Goal: Task Accomplishment & Management: Use online tool/utility

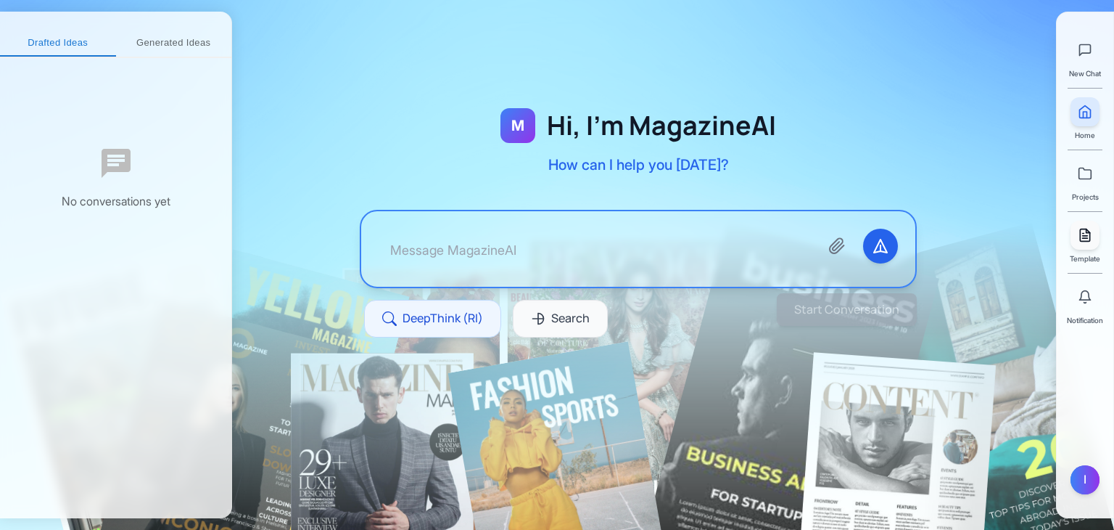
click at [1083, 236] on icon at bounding box center [1085, 235] width 15 height 15
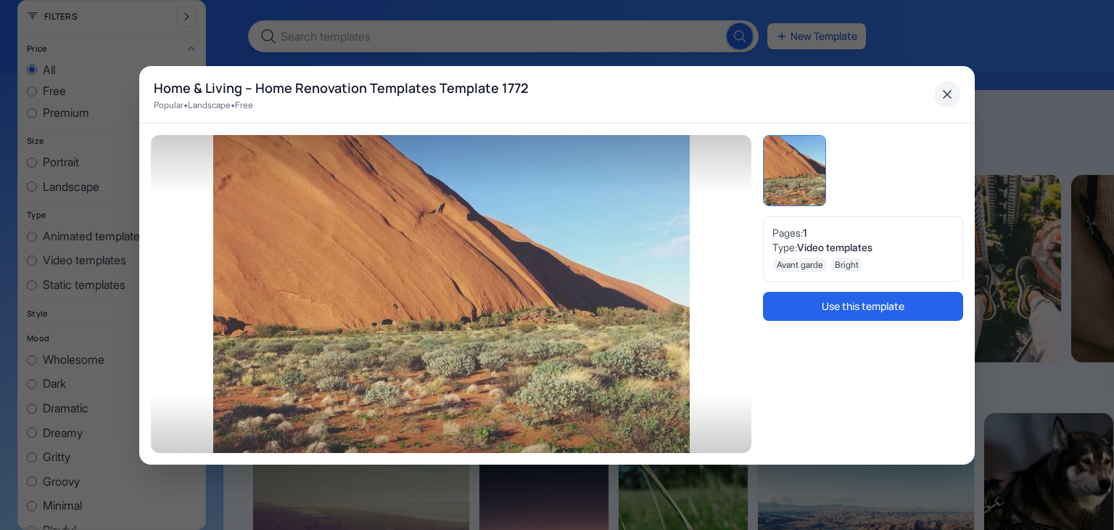
click at [944, 96] on icon "Close" at bounding box center [947, 94] width 7 height 7
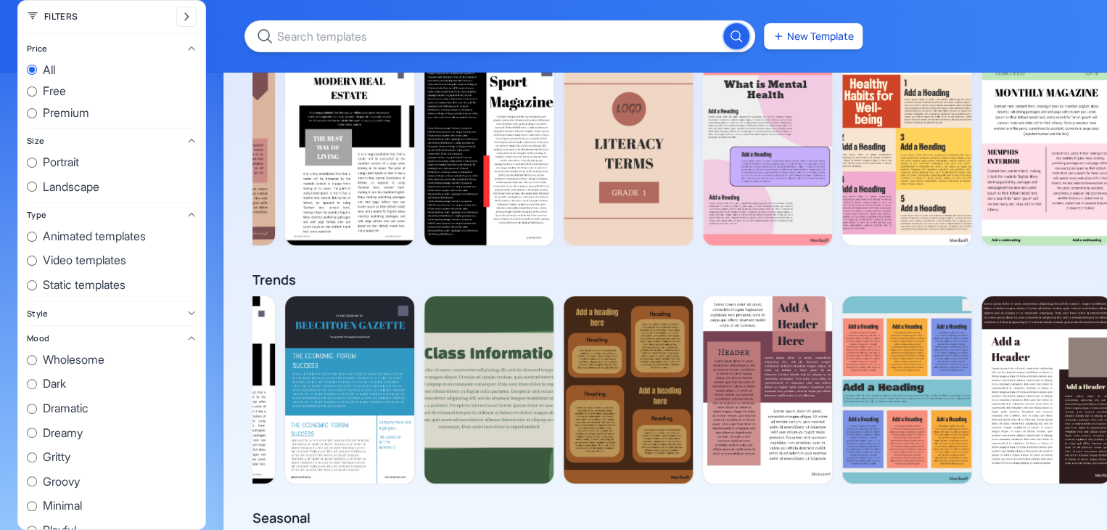
scroll to position [849, 0]
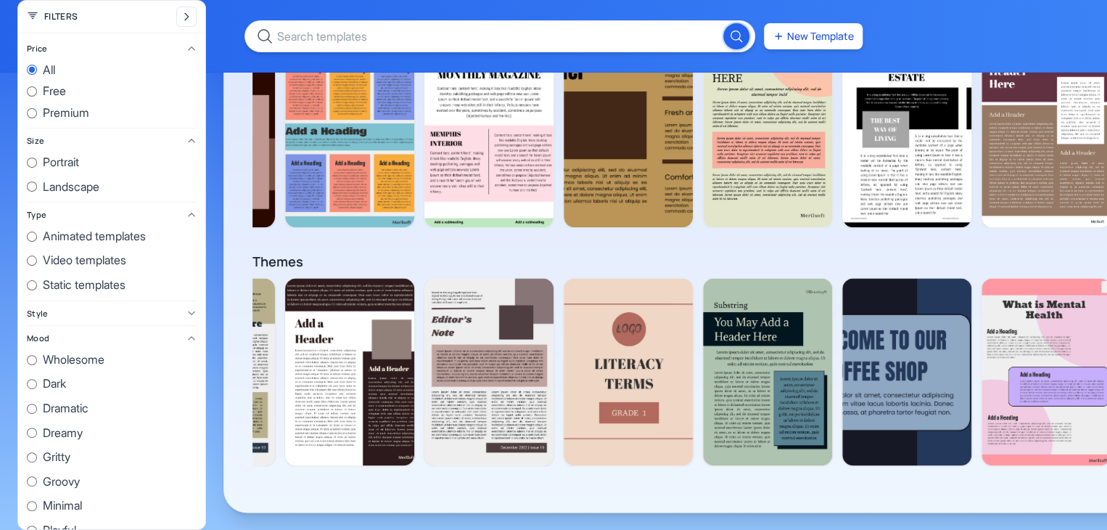
drag, startPoint x: 926, startPoint y: 47, endPoint x: 945, endPoint y: 30, distance: 25.2
click at [945, 30] on div "New Template" at bounding box center [553, 36] width 1107 height 73
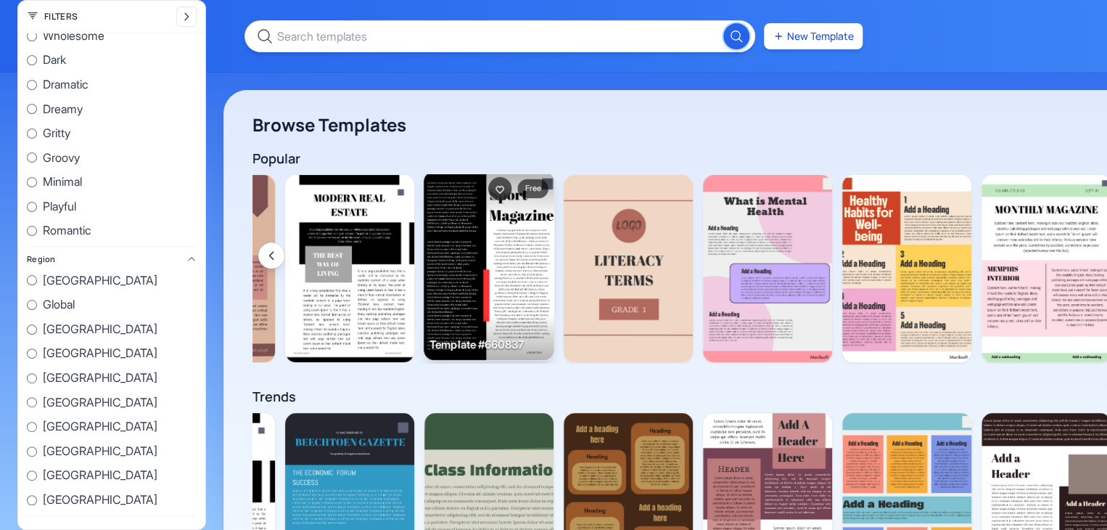
scroll to position [0, 2590]
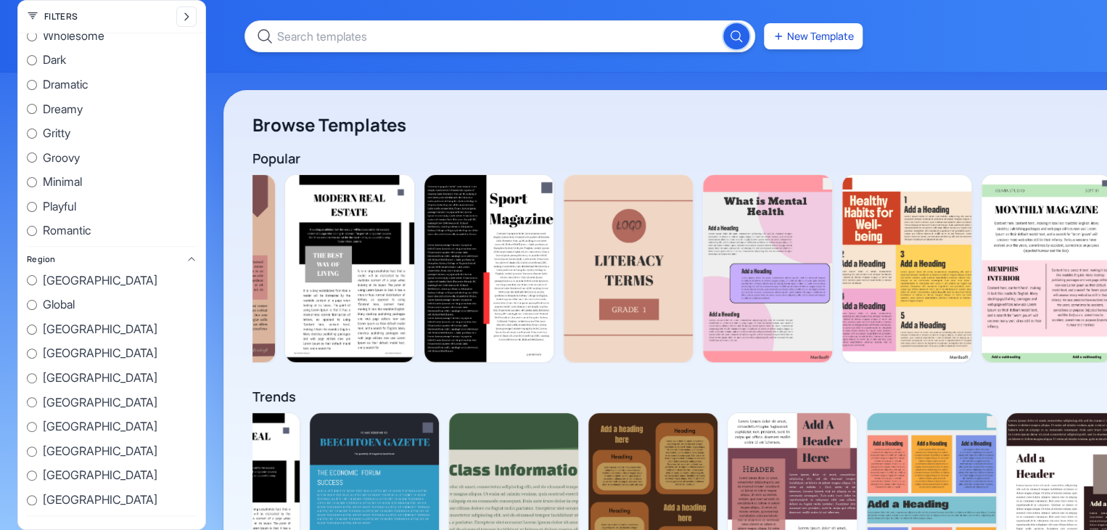
click at [28, 13] on icon at bounding box center [33, 17] width 12 height 12
drag, startPoint x: 28, startPoint y: 13, endPoint x: 184, endPoint y: 18, distance: 156.1
click at [184, 18] on div "Filters" at bounding box center [111, 17] width 187 height 33
click at [184, 18] on icon "Collapse filters" at bounding box center [187, 17] width 12 height 12
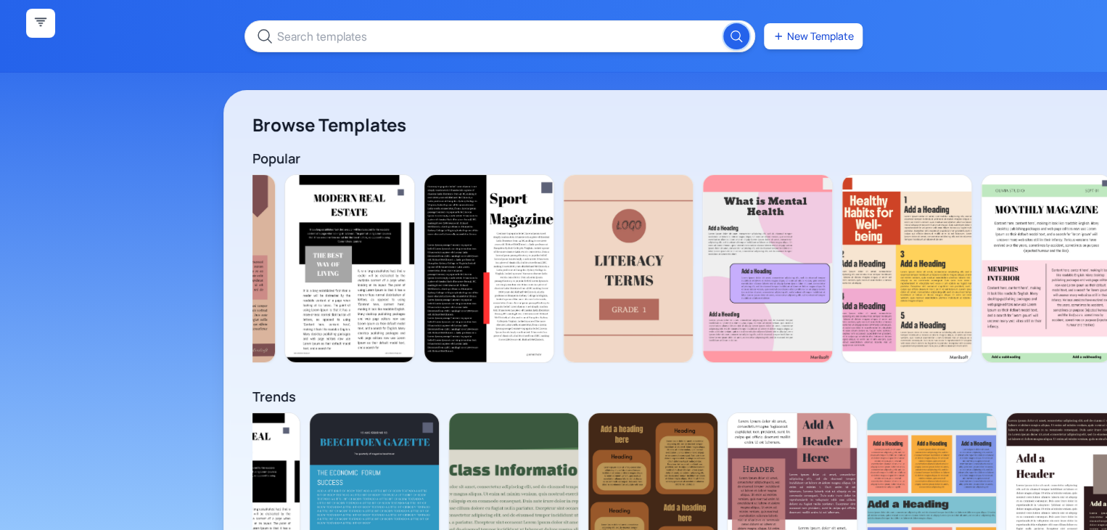
click at [36, 18] on icon "Expand filters" at bounding box center [41, 21] width 11 height 7
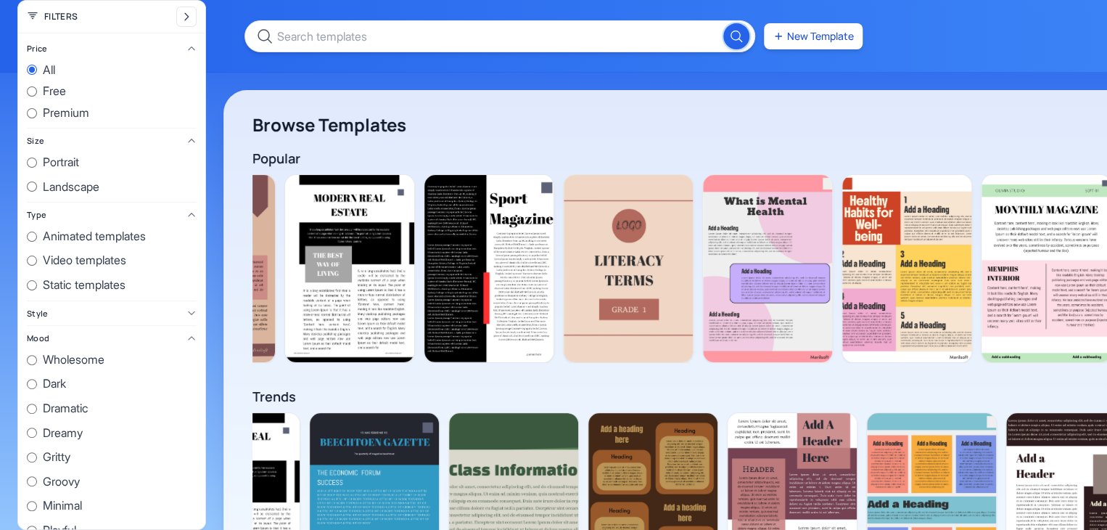
click at [35, 18] on icon at bounding box center [33, 17] width 12 height 12
click at [29, 17] on icon at bounding box center [33, 17] width 12 height 12
click at [31, 15] on icon at bounding box center [32, 16] width 9 height 6
click at [192, 21] on icon "Collapse filters" at bounding box center [187, 17] width 12 height 12
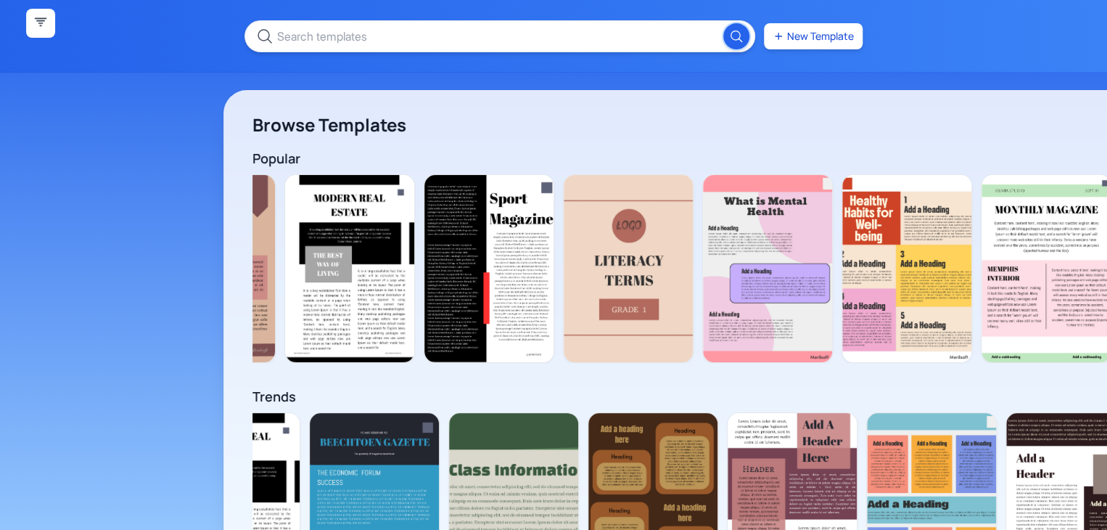
click at [30, 16] on button "Expand filters" at bounding box center [40, 23] width 29 height 29
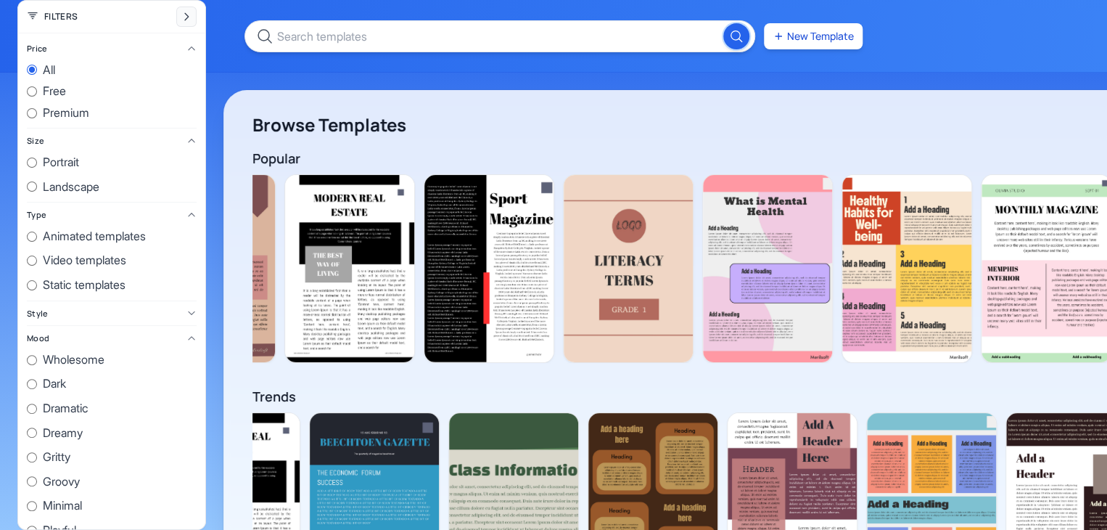
click at [182, 18] on icon "Collapse filters" at bounding box center [187, 17] width 12 height 12
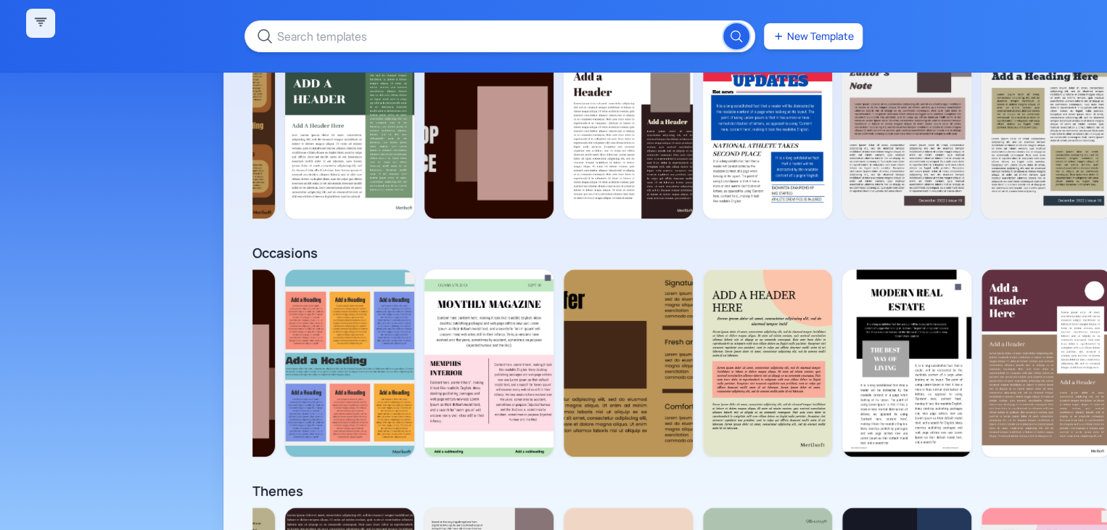
scroll to position [0, 0]
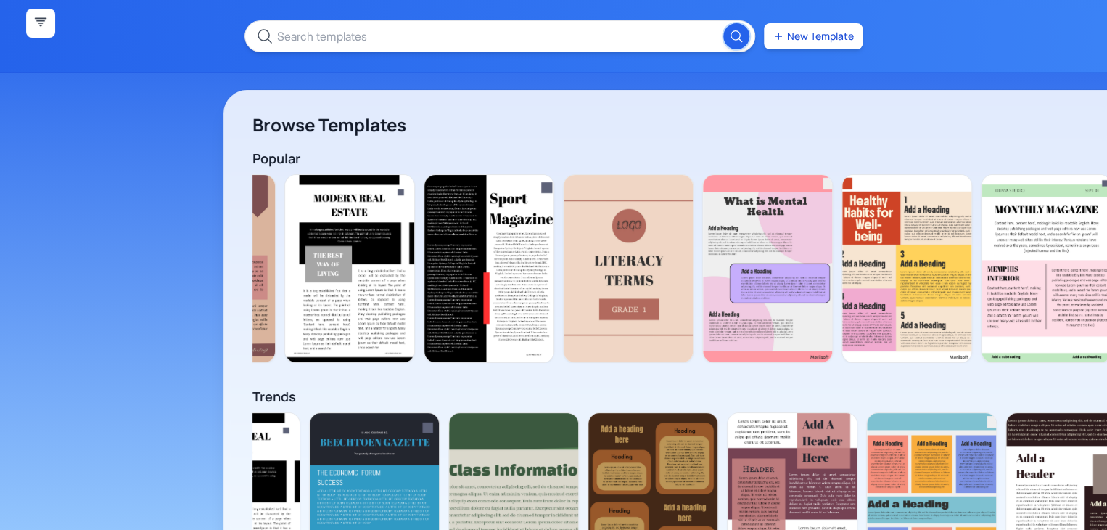
click at [36, 23] on icon "Expand filters" at bounding box center [40, 23] width 15 height 15
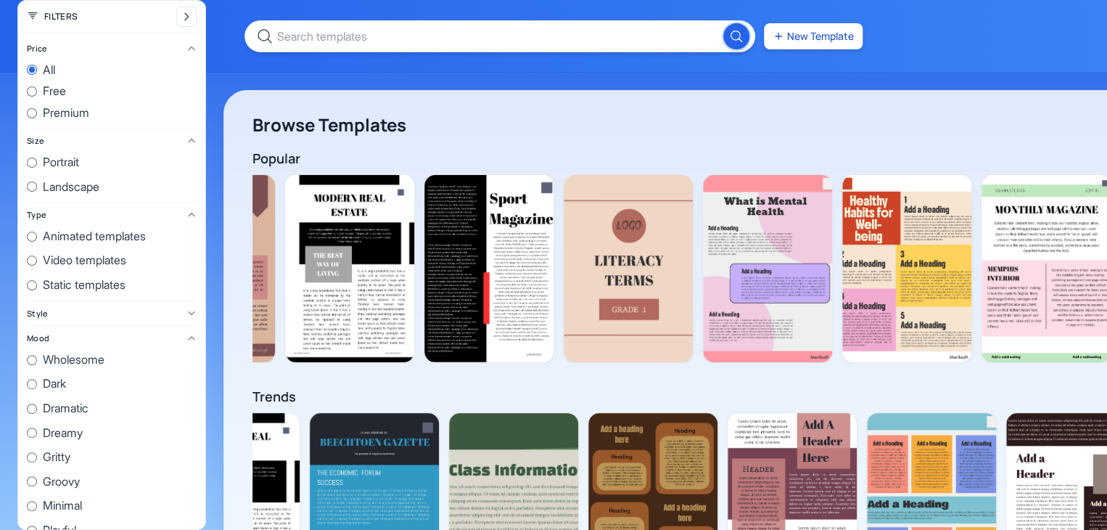
click at [831, 58] on div "New Template" at bounding box center [553, 36] width 1107 height 73
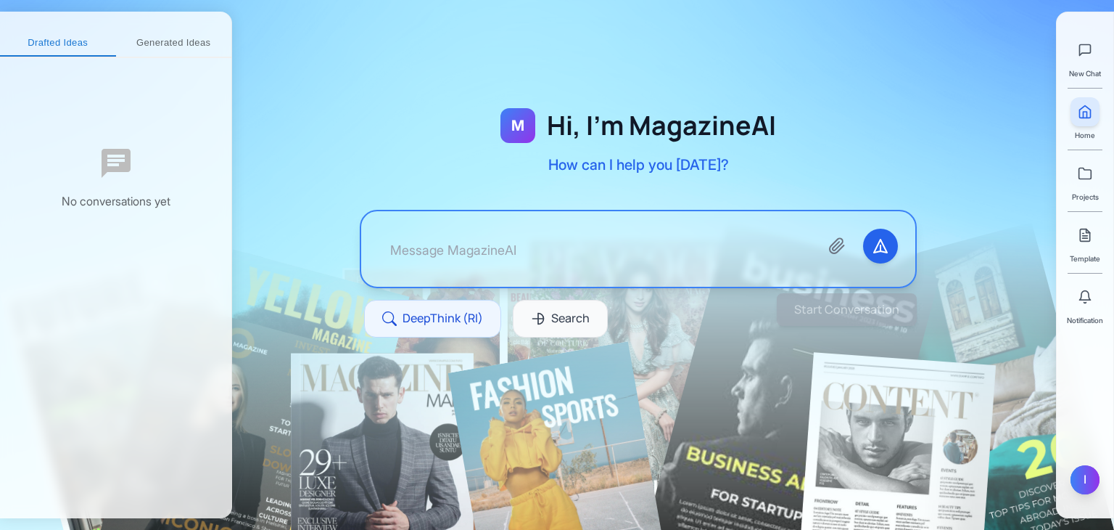
click at [1080, 480] on div "I" at bounding box center [1085, 479] width 29 height 29
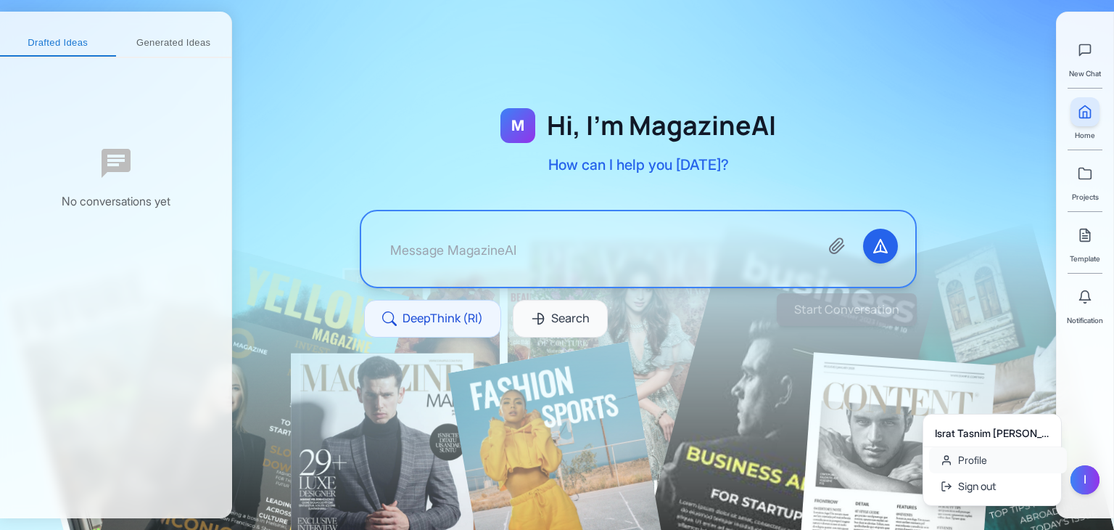
click at [1007, 465] on link "Profile" at bounding box center [998, 460] width 138 height 26
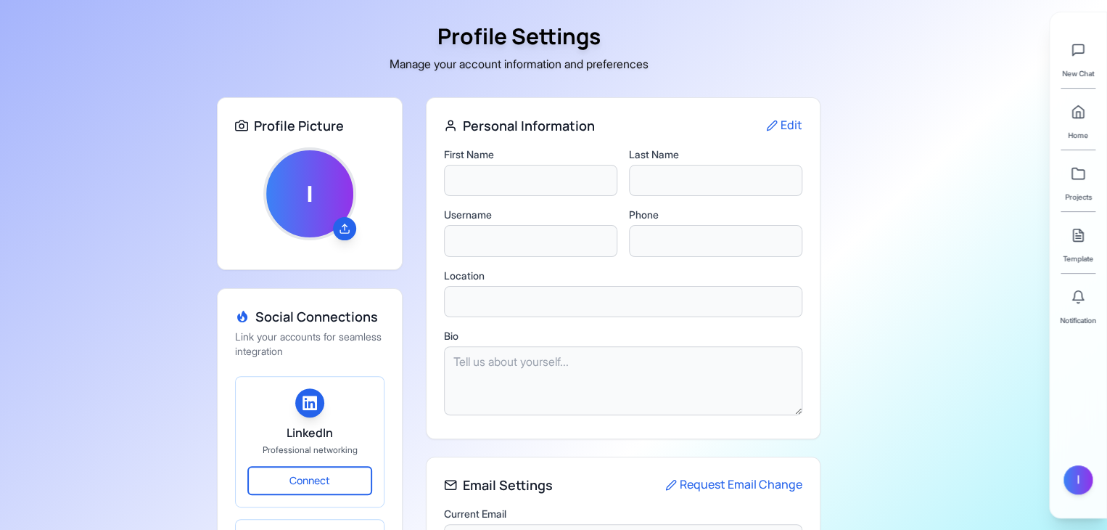
type input "Israt Tasnim"
type input "[PERSON_NAME]"
click at [1077, 244] on link at bounding box center [1078, 235] width 29 height 29
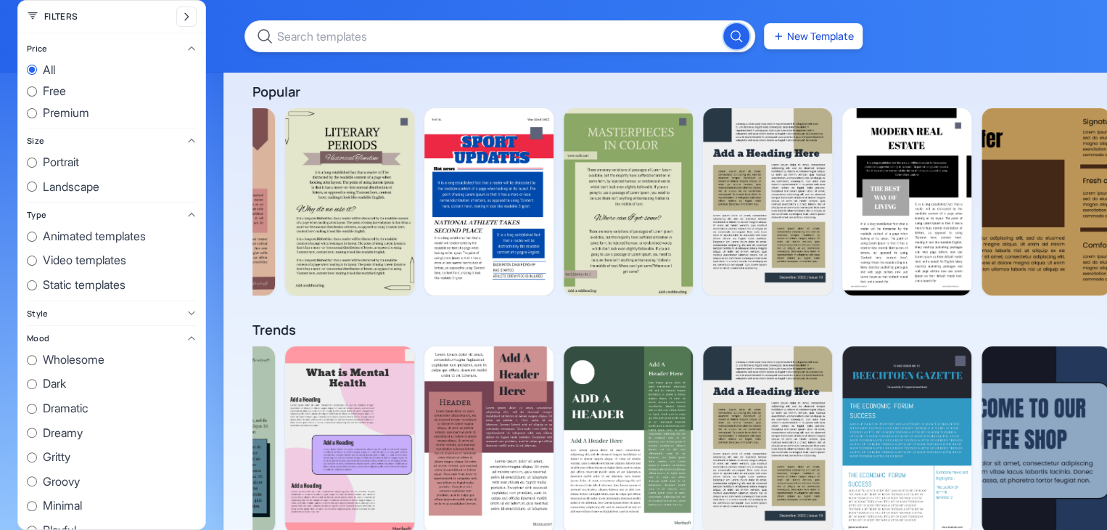
scroll to position [583, 0]
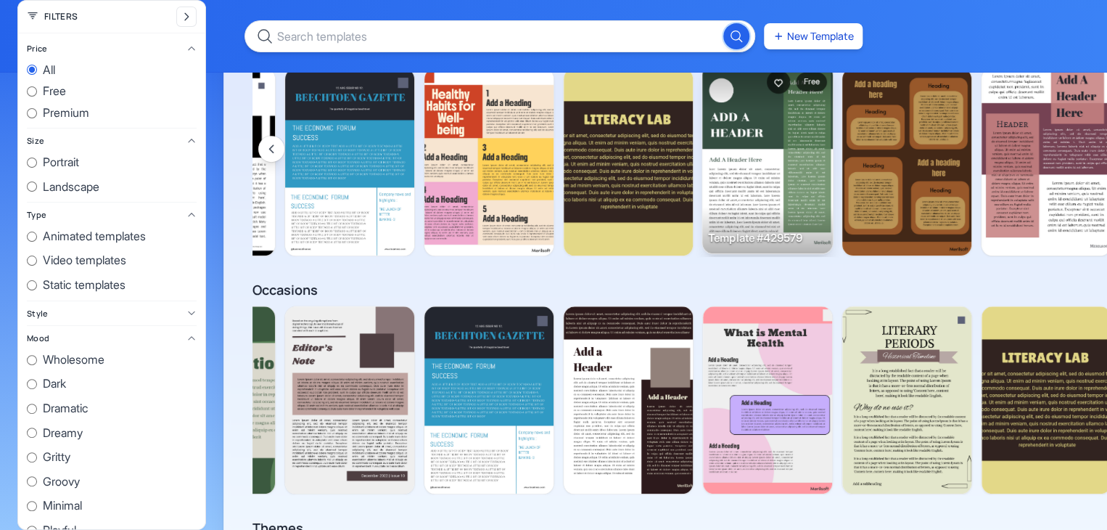
click at [781, 184] on img at bounding box center [767, 159] width 131 height 189
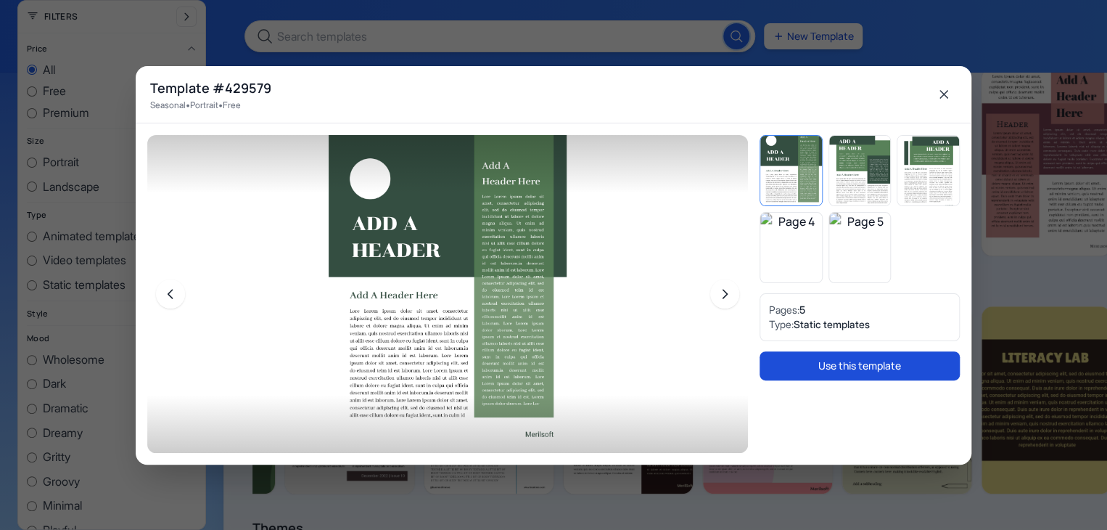
click at [833, 372] on button "Use this template" at bounding box center [860, 365] width 200 height 29
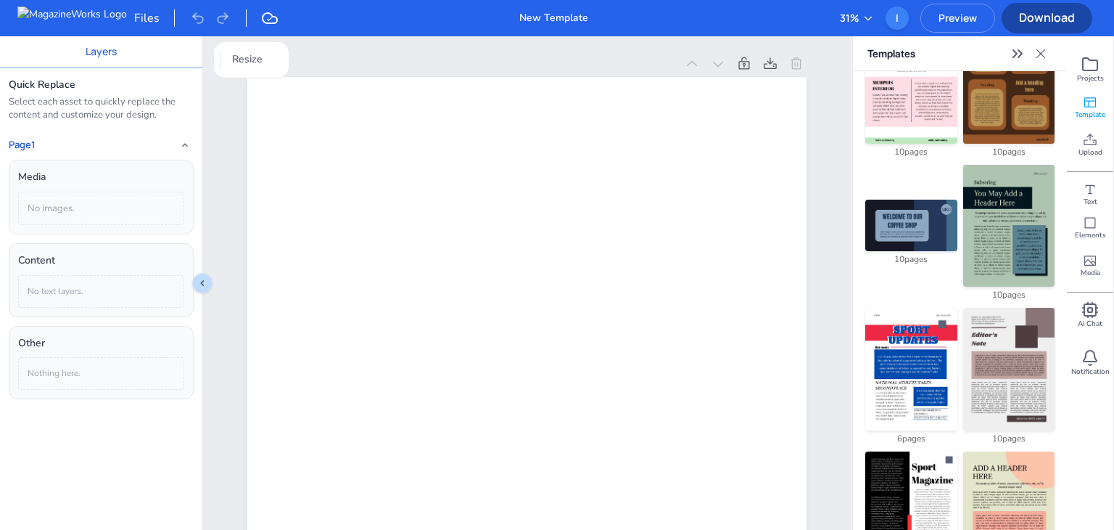
scroll to position [1438, 0]
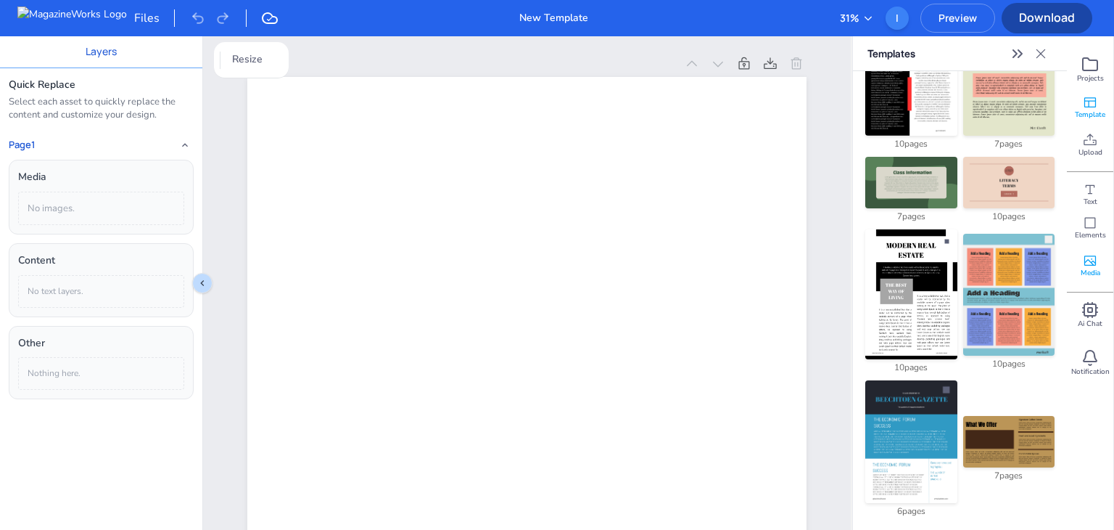
click at [1096, 265] on icon at bounding box center [1091, 260] width 12 height 10
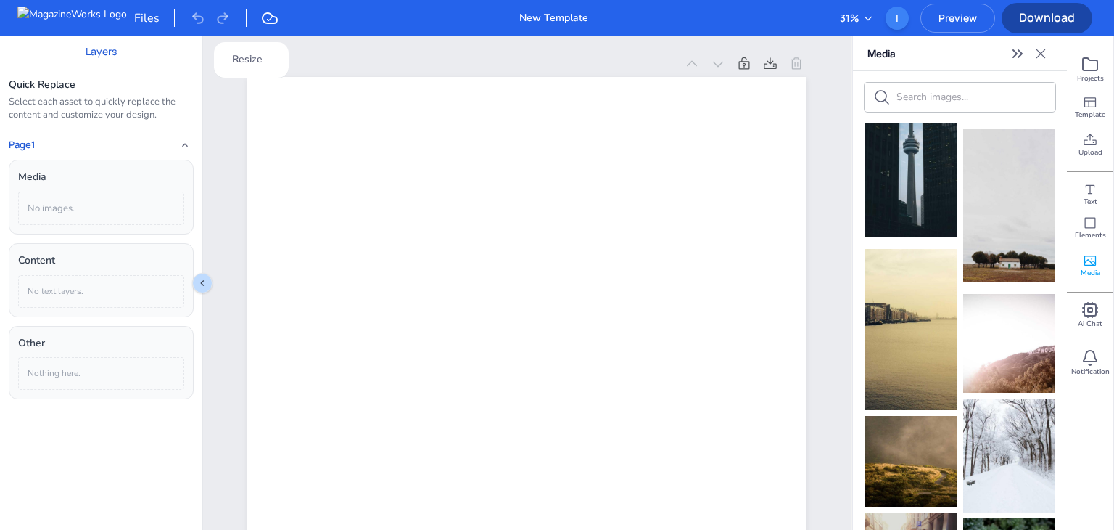
scroll to position [906, 0]
